Goal: Information Seeking & Learning: Stay updated

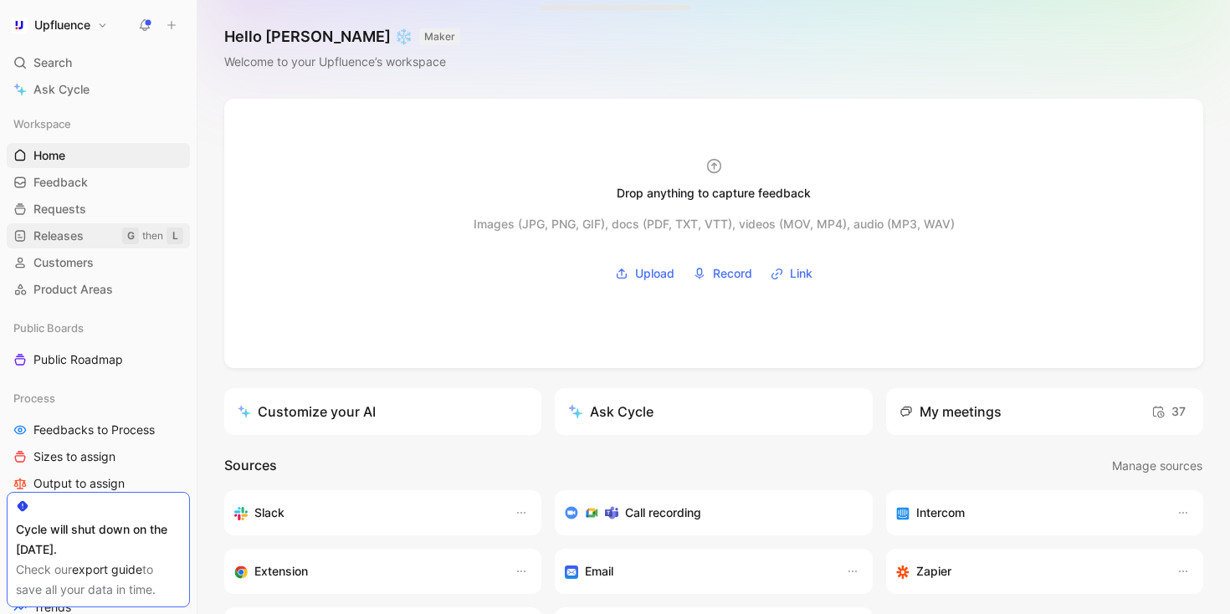
click at [88, 236] on link "Releases G then L" at bounding box center [98, 235] width 183 height 25
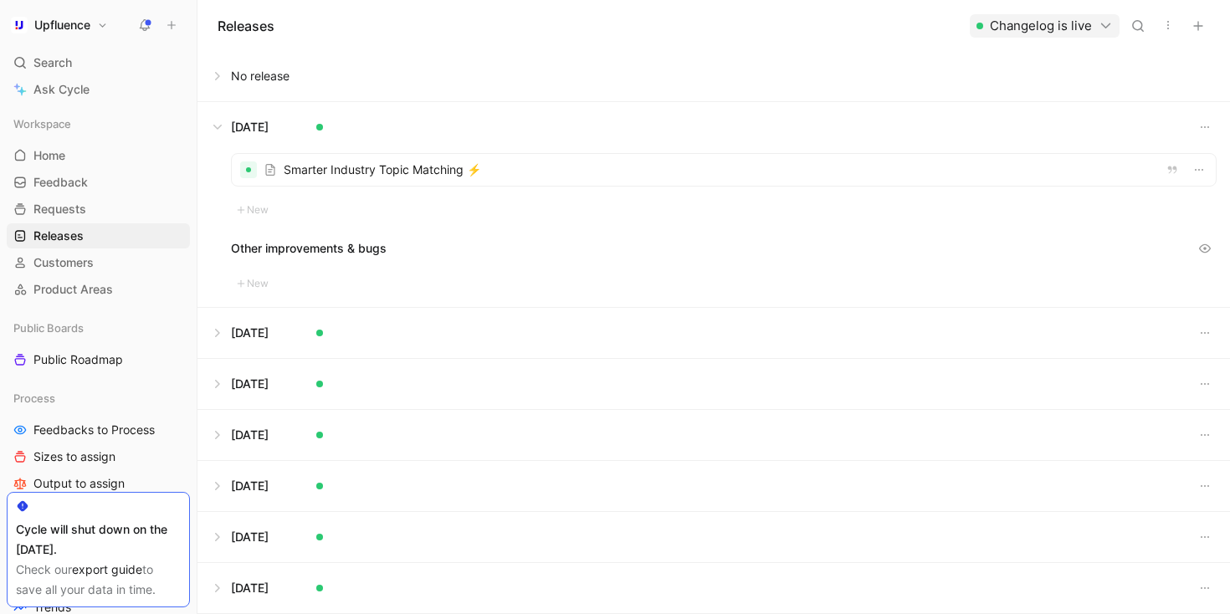
click at [345, 182] on div at bounding box center [724, 170] width 984 height 32
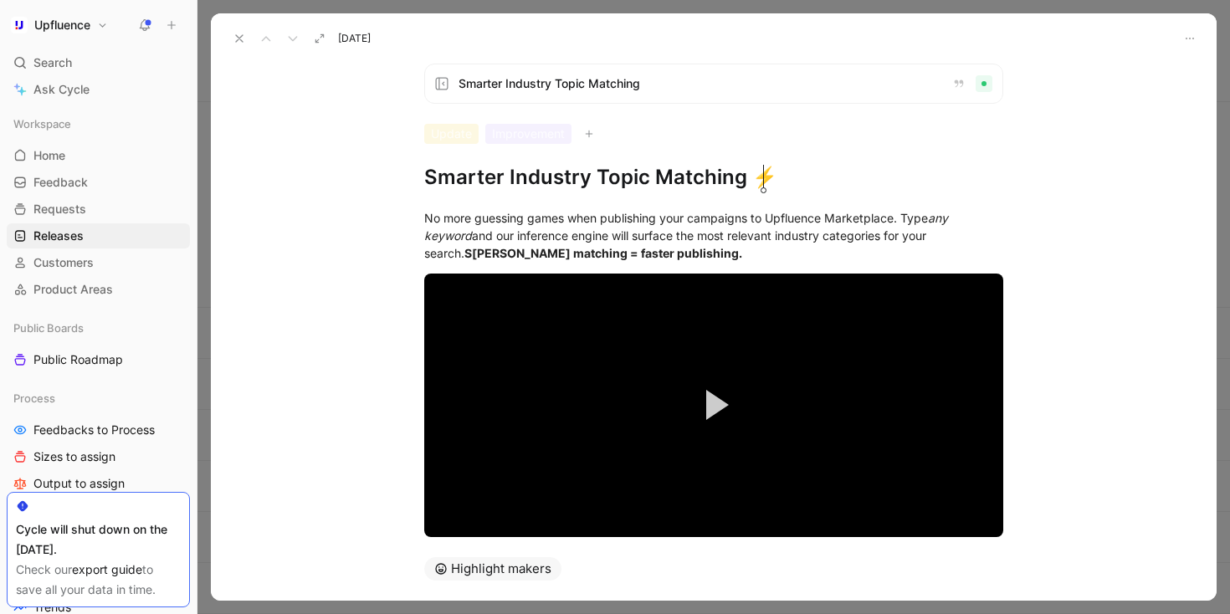
scroll to position [67, 0]
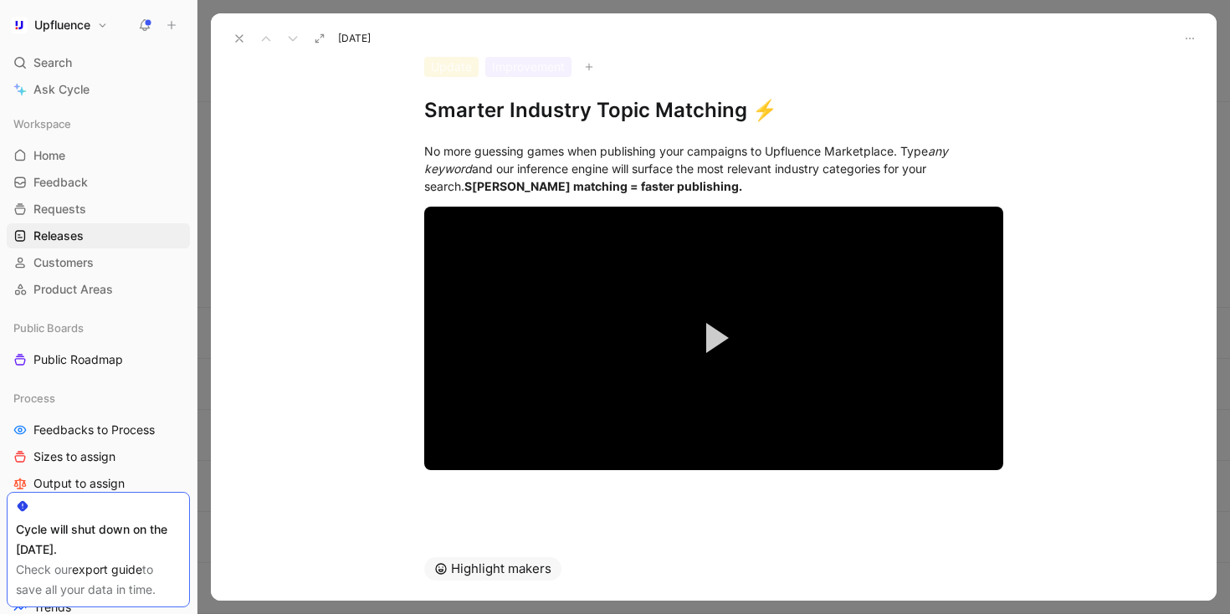
click at [238, 40] on use at bounding box center [239, 38] width 7 height 7
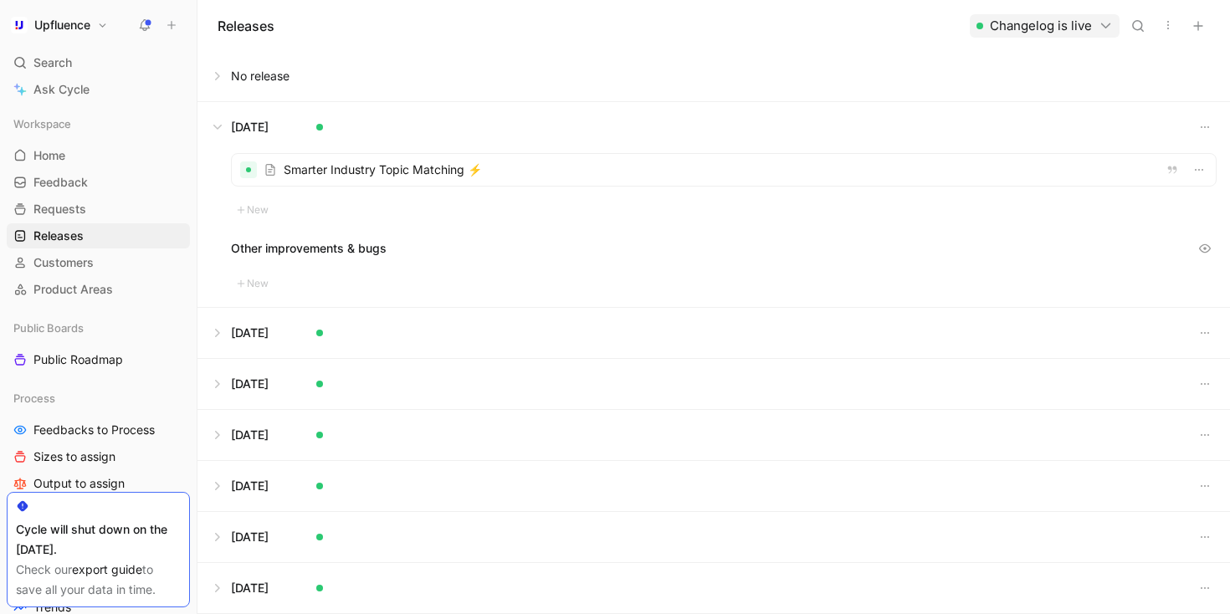
click at [213, 337] on button at bounding box center [713, 333] width 1031 height 50
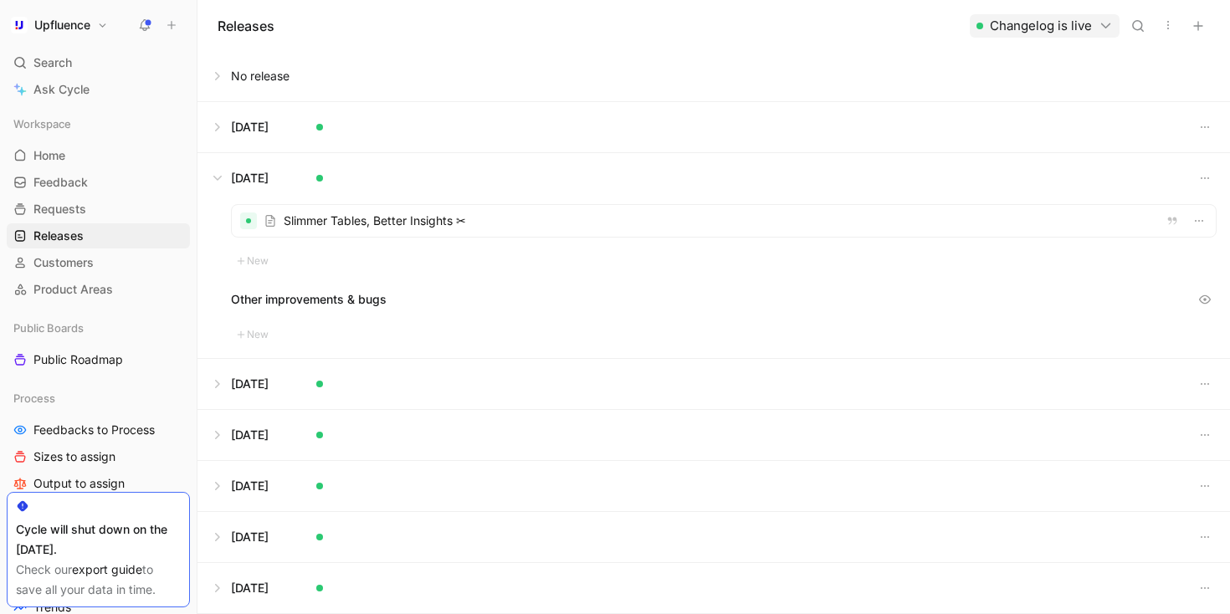
click at [313, 224] on div at bounding box center [724, 221] width 984 height 32
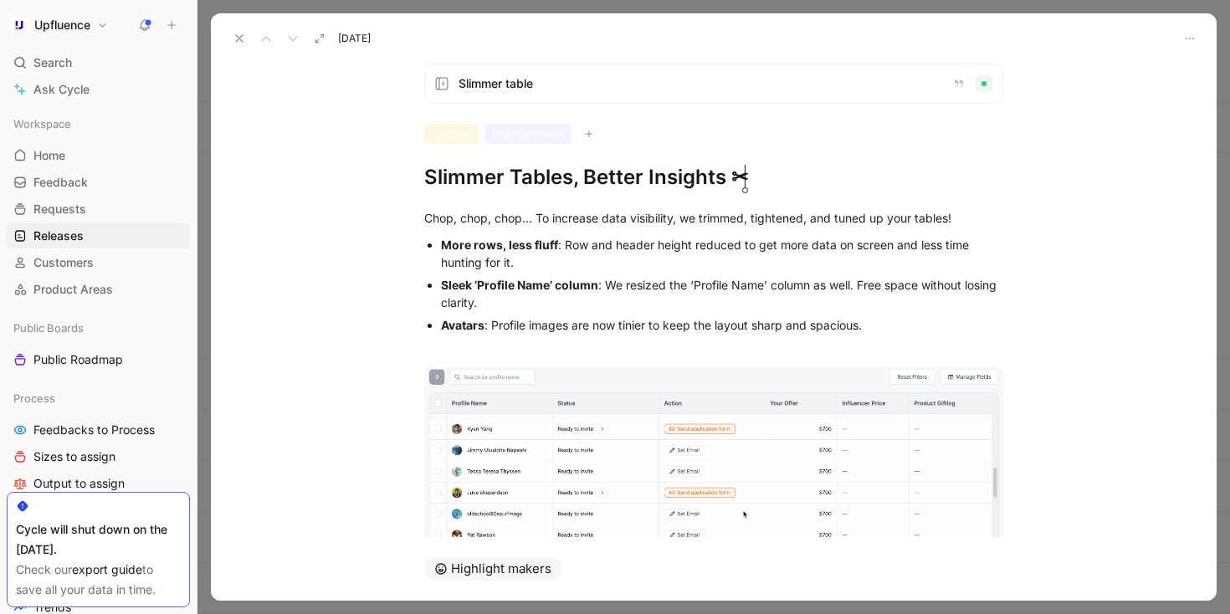
click at [241, 38] on icon at bounding box center [239, 38] width 13 height 13
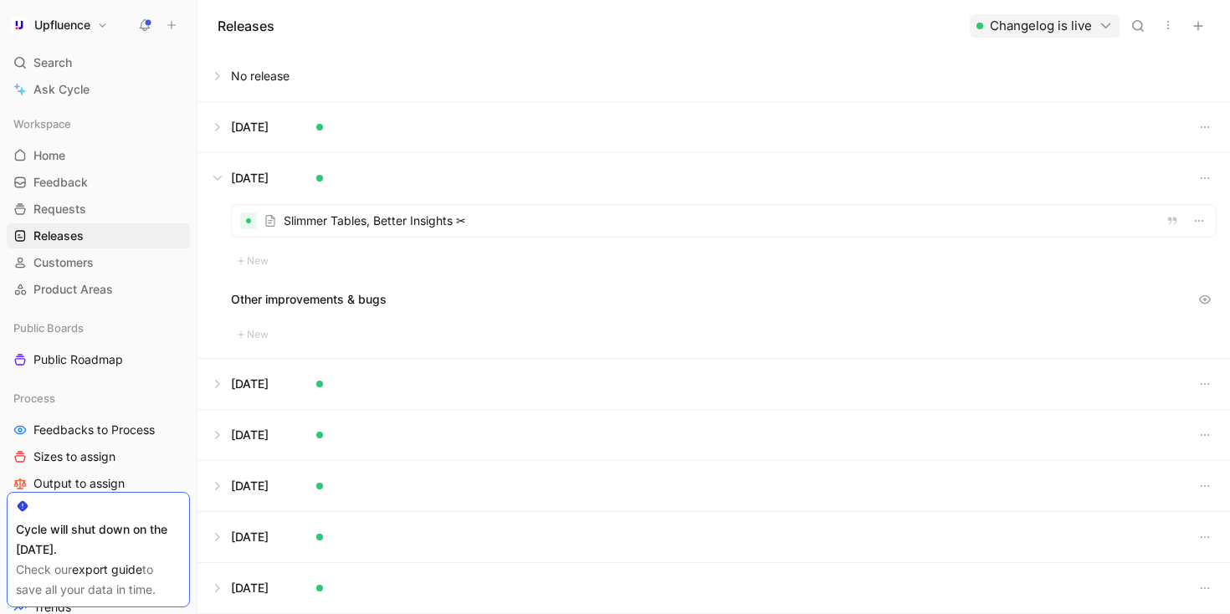
click at [210, 77] on button at bounding box center [713, 76] width 1031 height 50
